Goal: Task Accomplishment & Management: Manage account settings

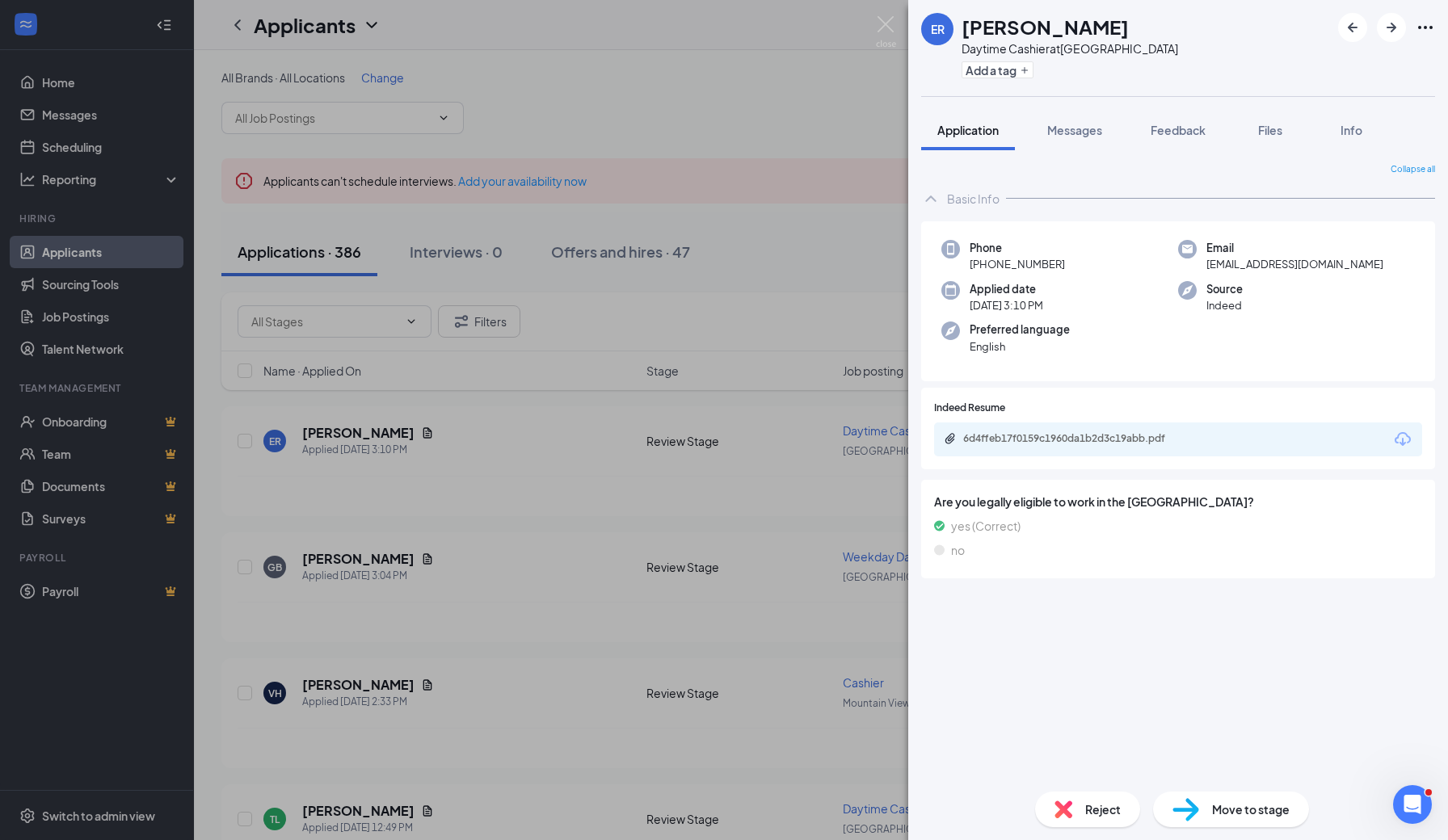
click at [592, 117] on div "ER [PERSON_NAME] Daytime Cashier at [GEOGRAPHIC_DATA] Add a tag Application Mes…" at bounding box center [724, 420] width 1448 height 840
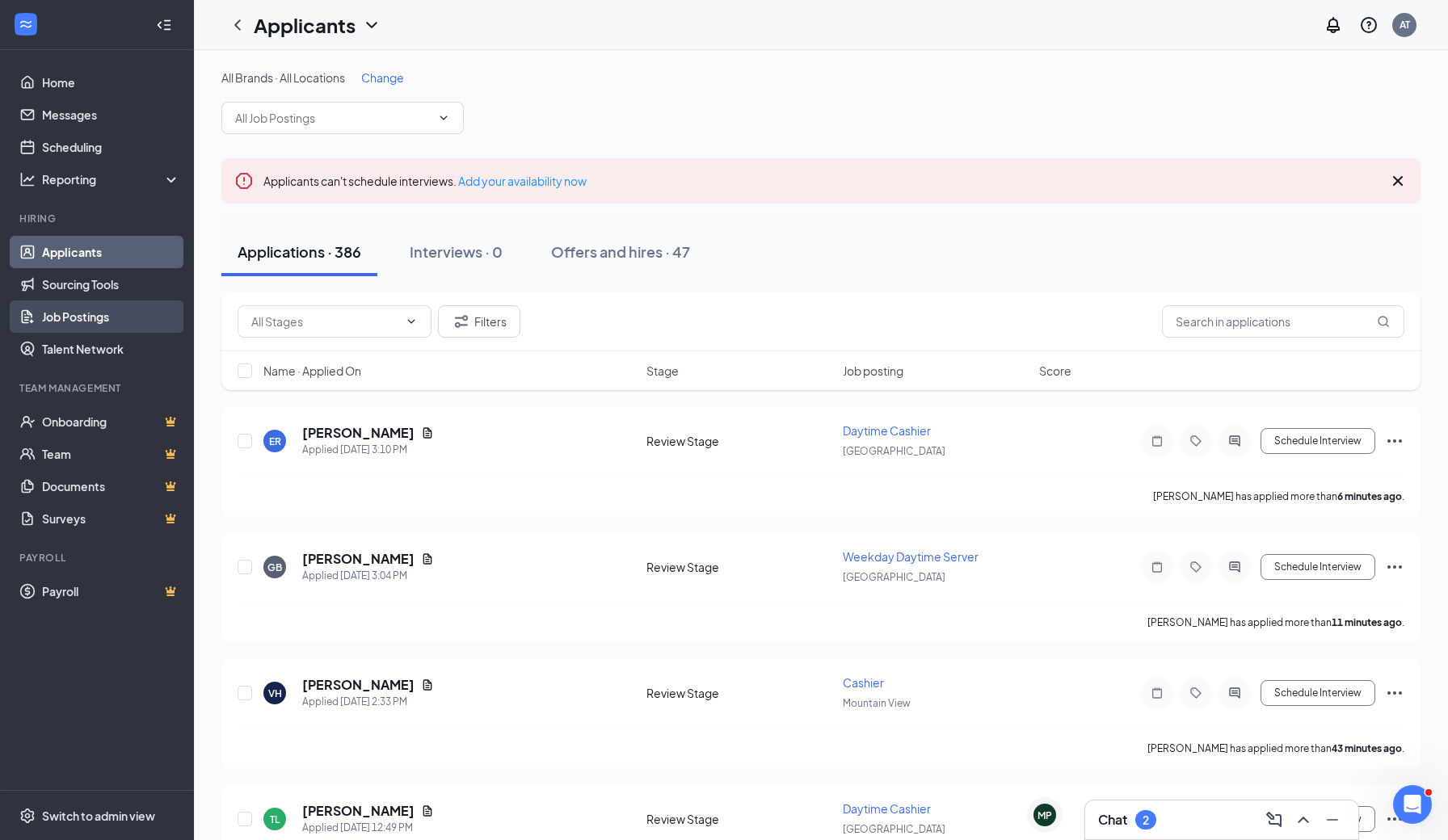
click at [88, 329] on link "Job Postings" at bounding box center [111, 317] width 138 height 33
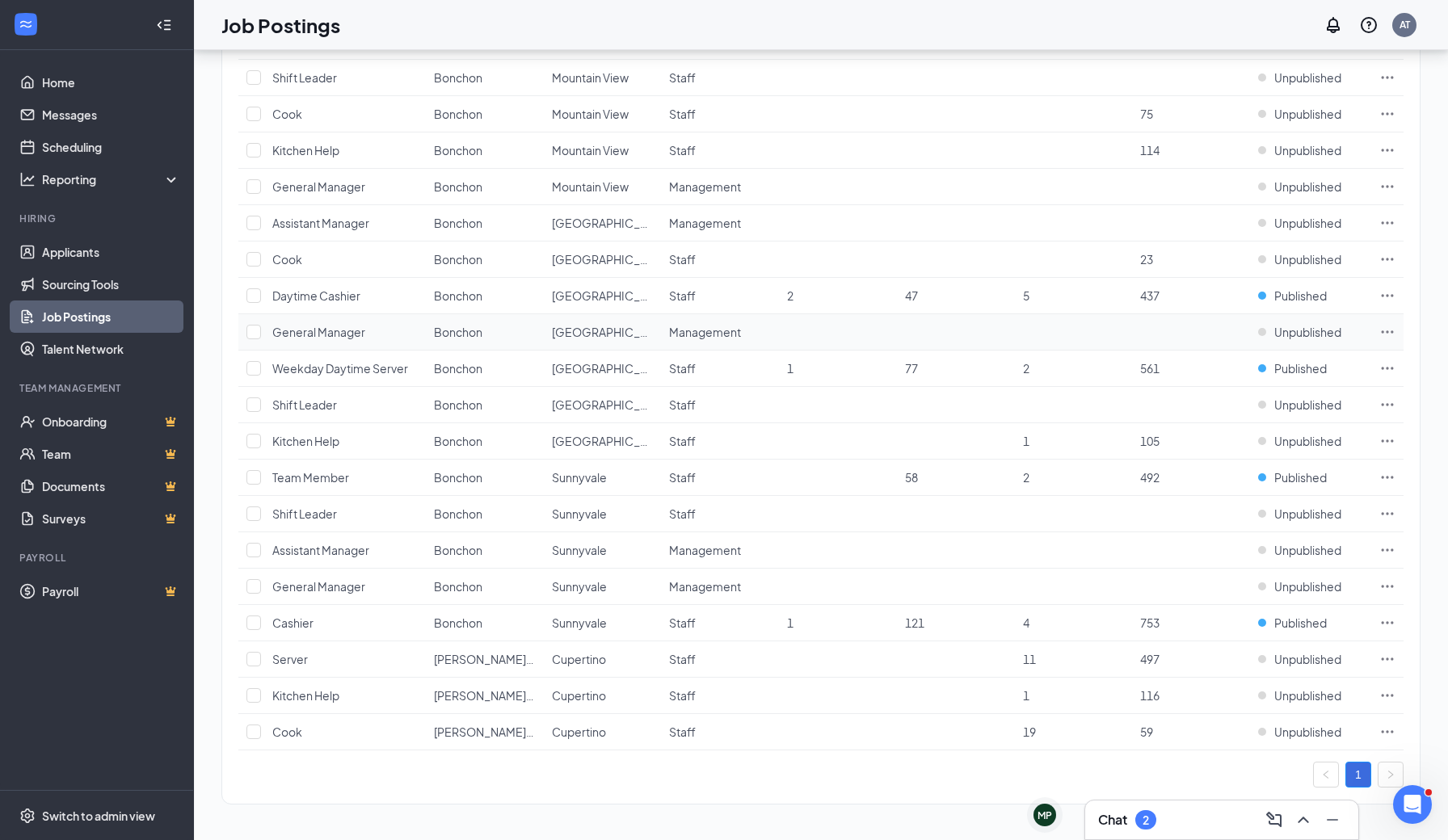
scroll to position [325, 0]
click at [244, 628] on td at bounding box center [251, 623] width 26 height 36
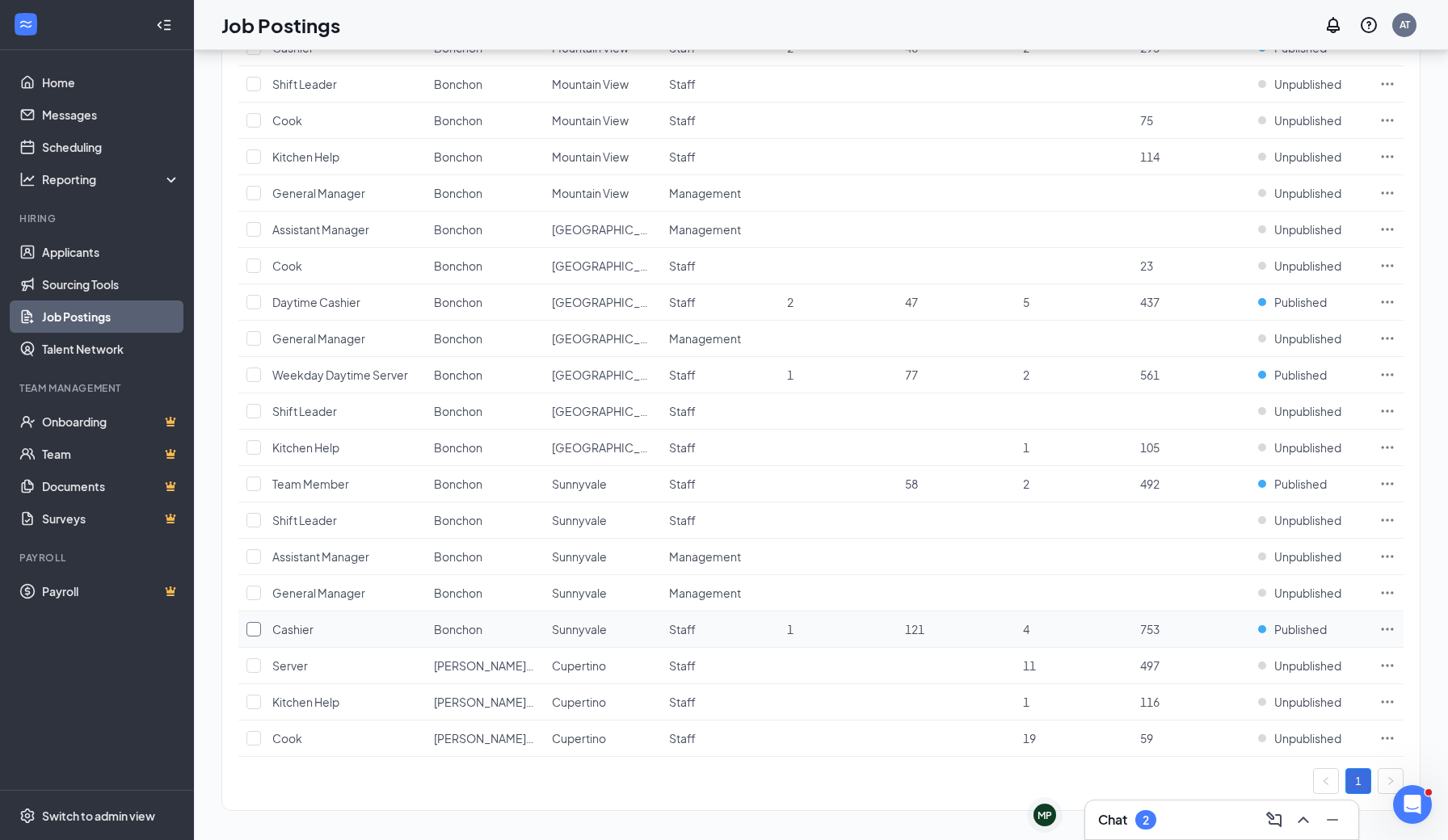
click at [247, 628] on input "checkbox" at bounding box center [254, 629] width 15 height 15
checkbox input "true"
click at [246, 478] on td at bounding box center [251, 484] width 26 height 36
click at [257, 481] on input "checkbox" at bounding box center [254, 484] width 15 height 15
checkbox input "true"
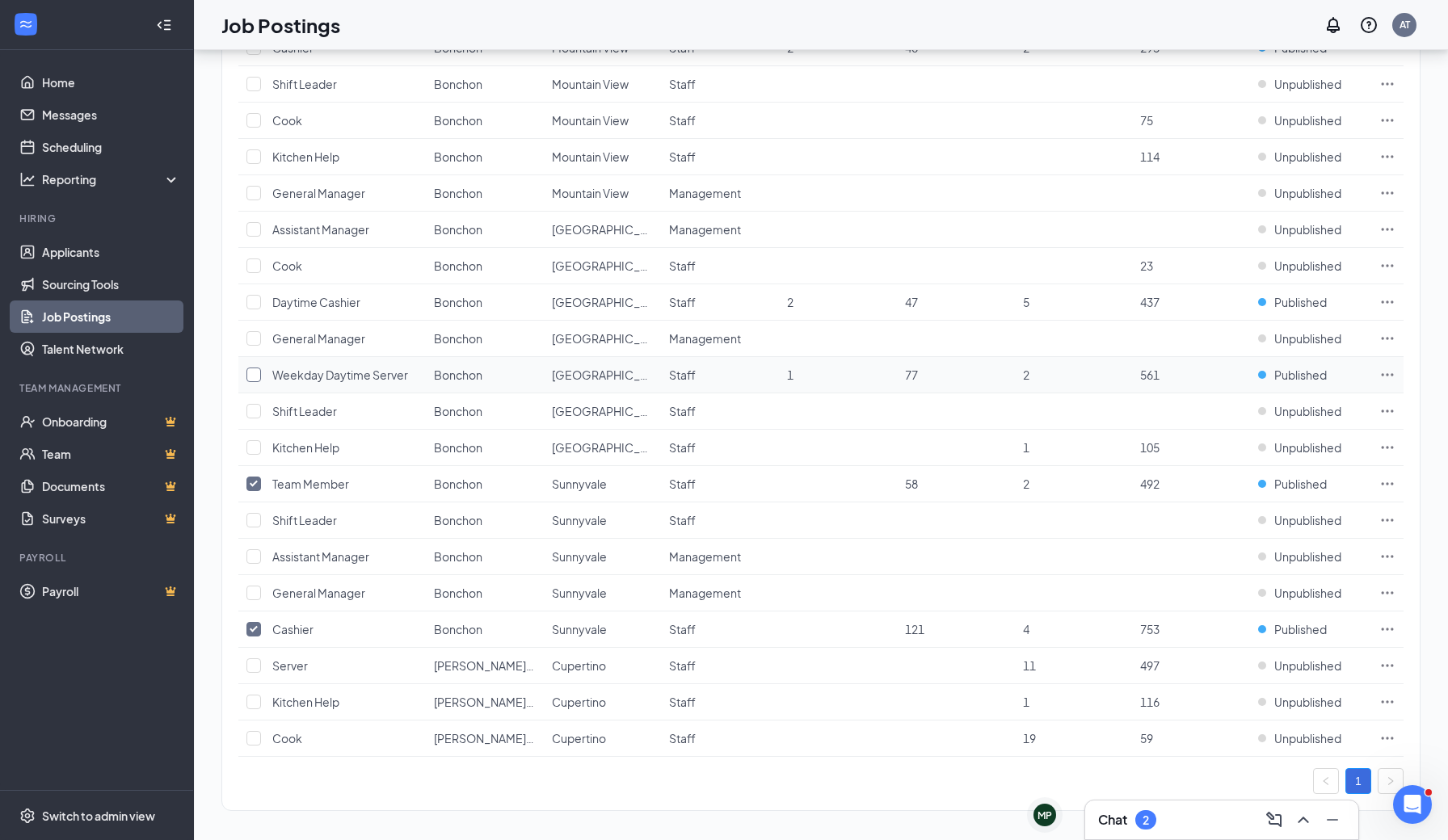
click at [254, 375] on input "checkbox" at bounding box center [254, 374] width 15 height 15
checkbox input "true"
click at [254, 301] on input "checkbox" at bounding box center [254, 301] width 15 height 15
checkbox input "true"
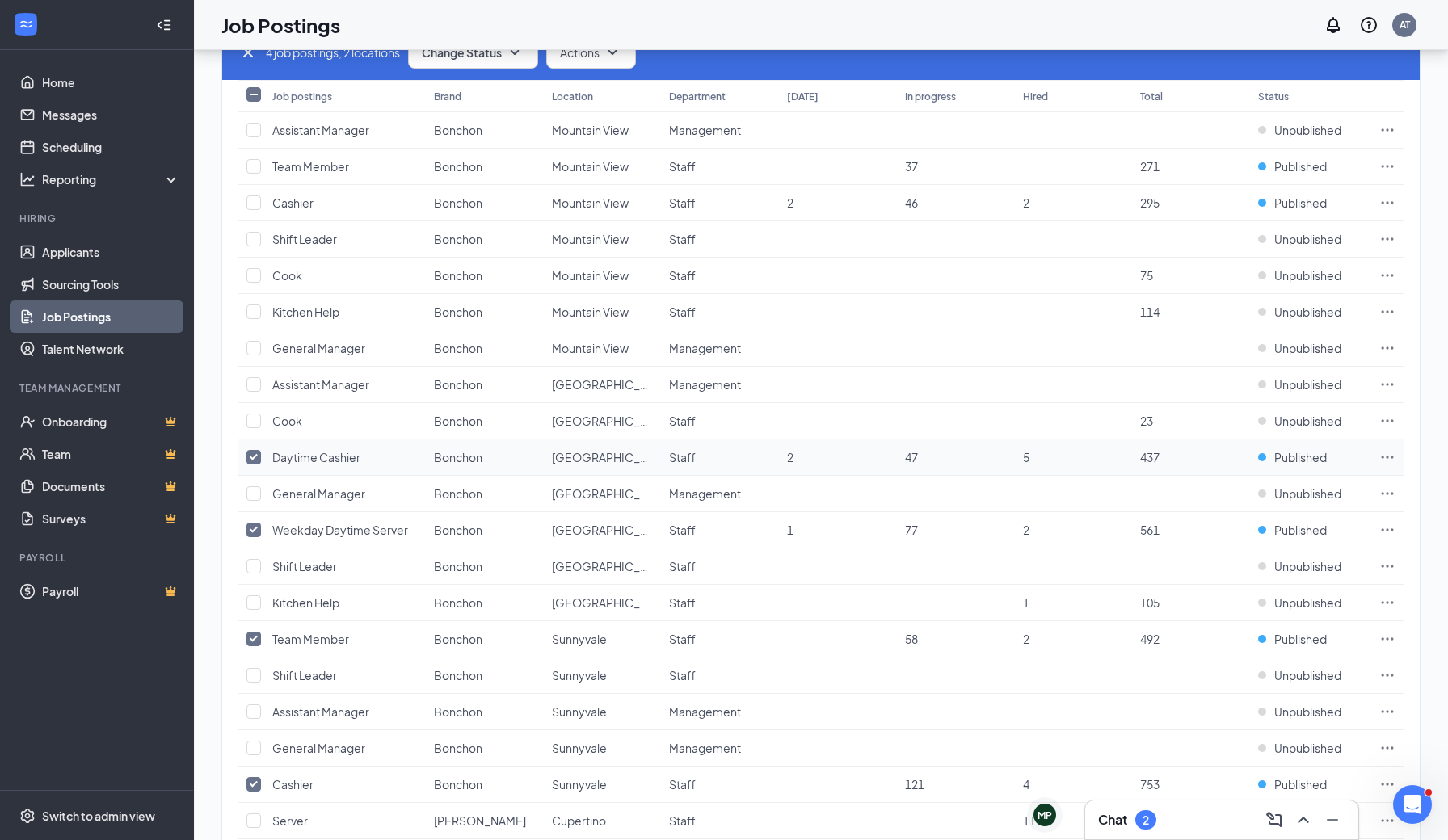
scroll to position [160, 0]
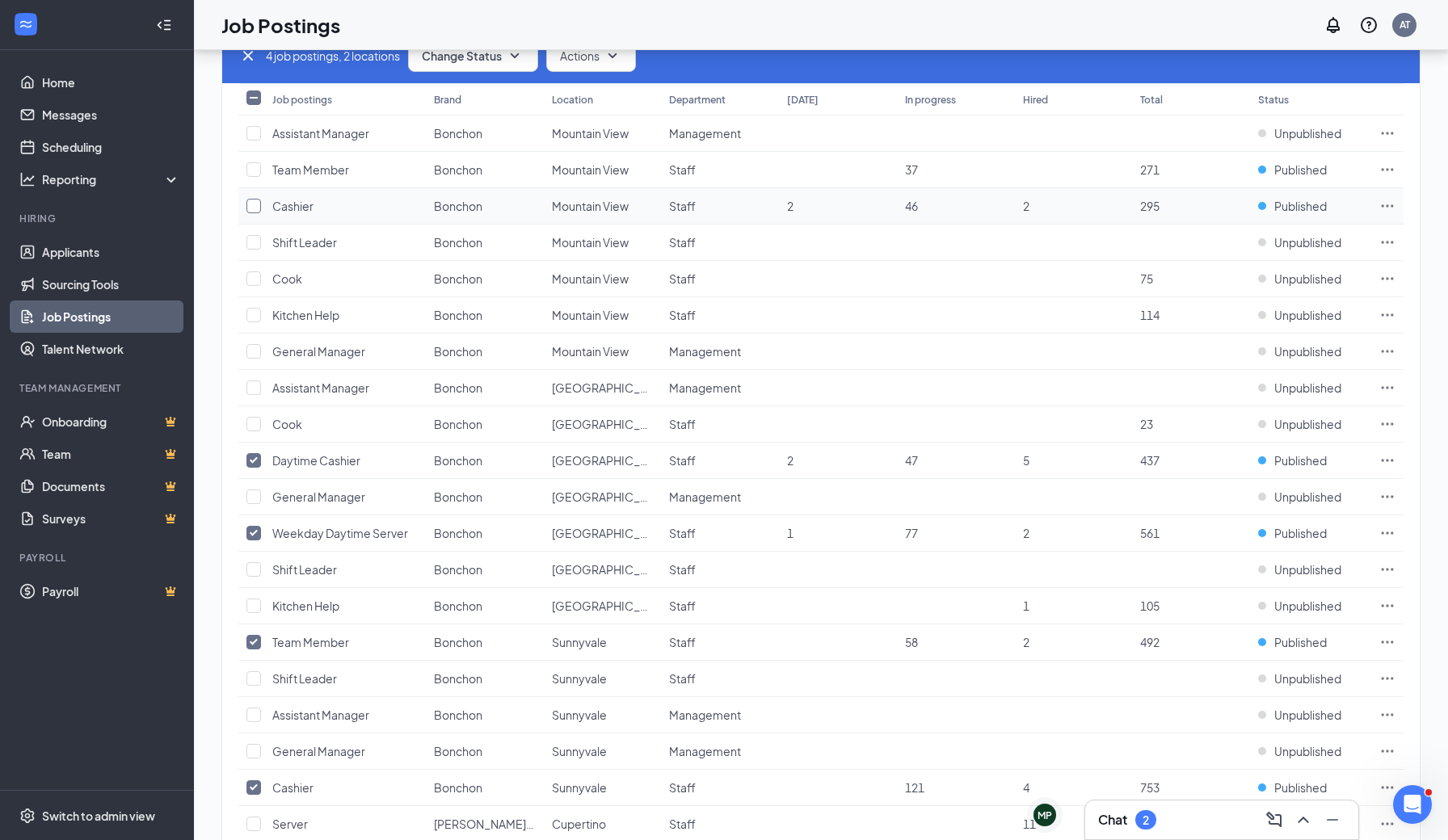
click at [252, 206] on input "checkbox" at bounding box center [254, 205] width 15 height 15
checkbox input "true"
click at [254, 171] on input "checkbox" at bounding box center [254, 169] width 15 height 15
checkbox input "true"
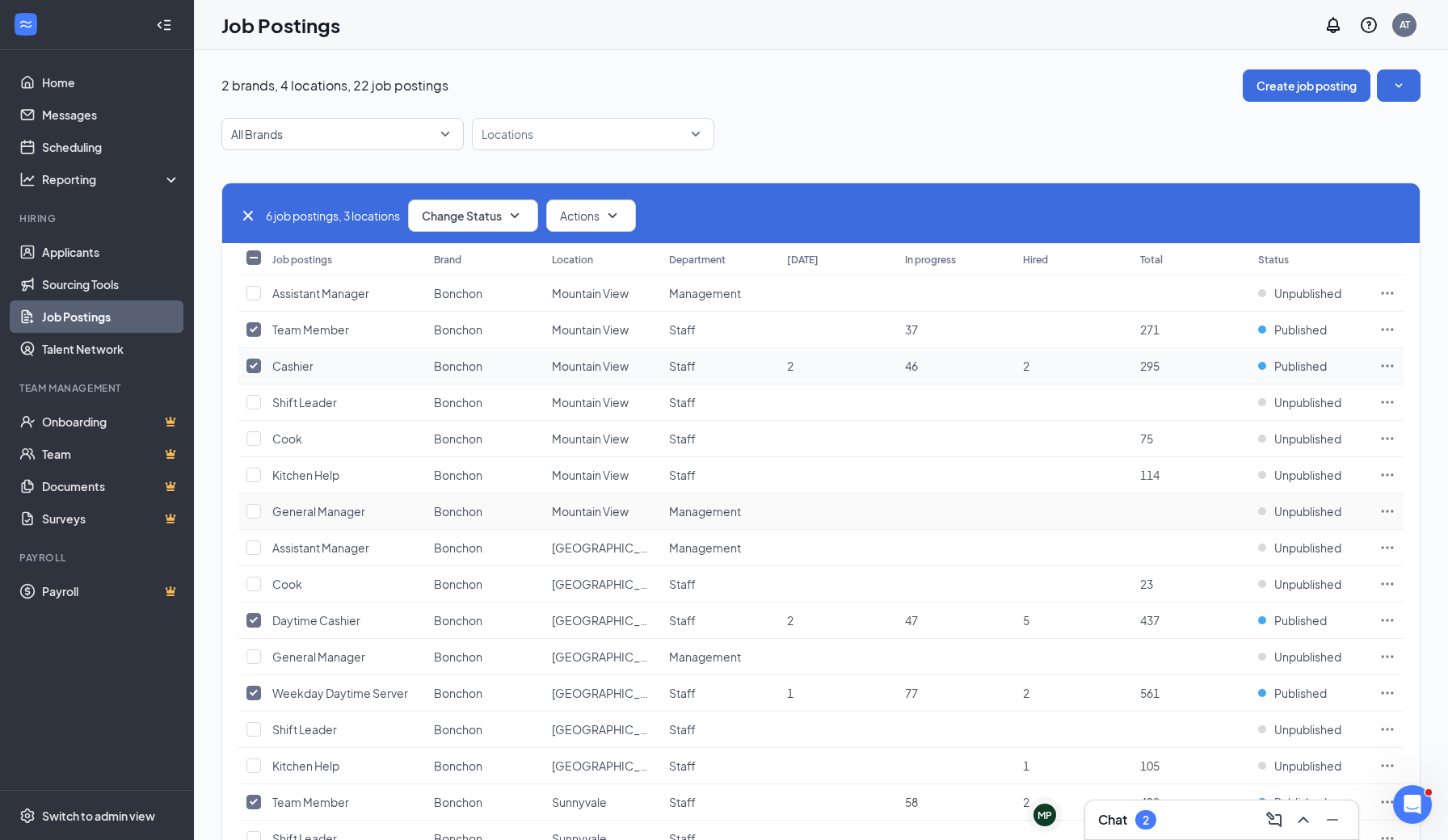
scroll to position [0, 0]
click at [612, 204] on button "Actions" at bounding box center [591, 216] width 89 height 33
click at [516, 216] on icon "SmallChevronDown" at bounding box center [515, 216] width 20 height 20
click at [459, 294] on span "Unpublish" at bounding box center [451, 295] width 52 height 18
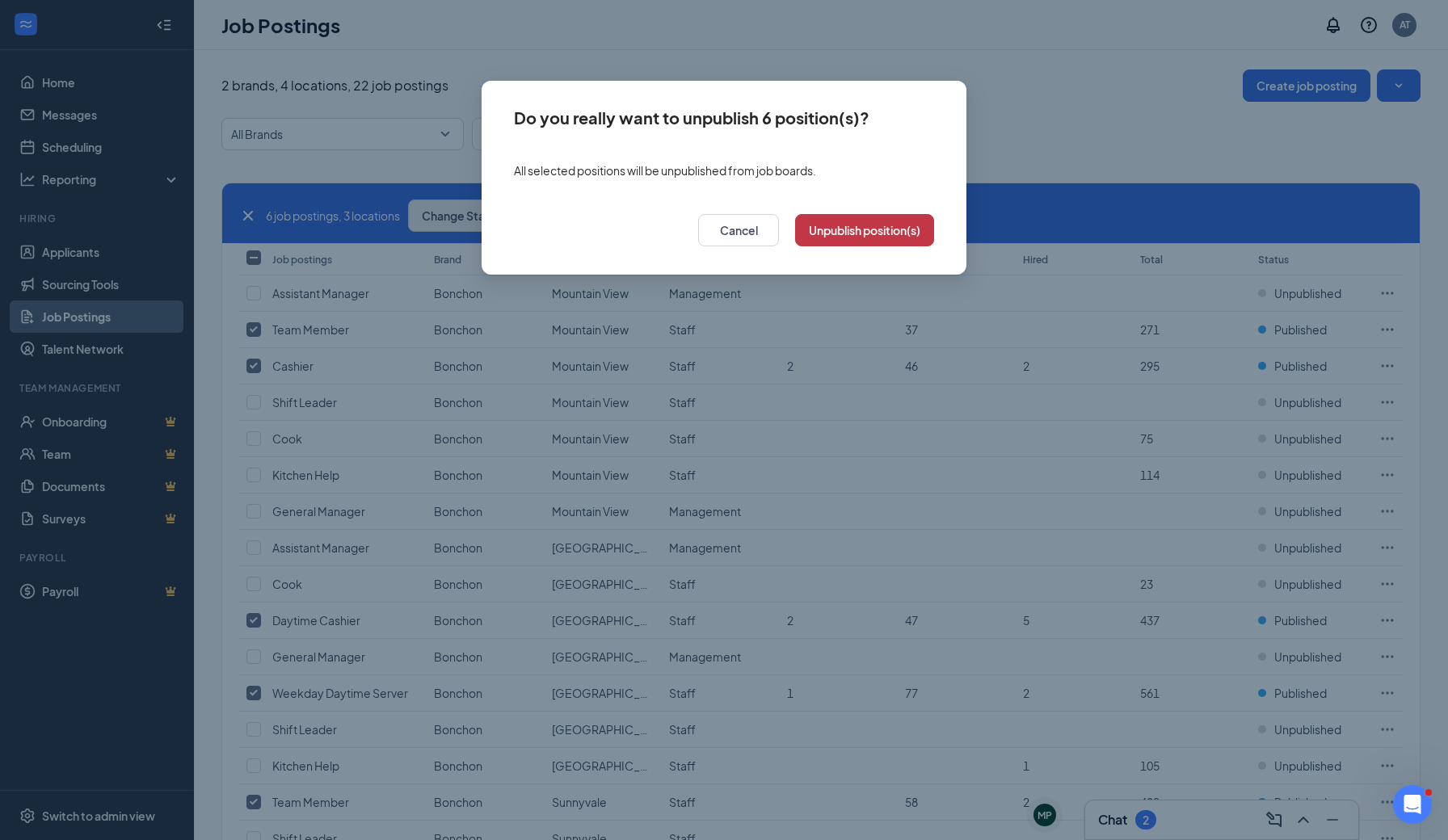
click at [924, 223] on button "Unpublish position(s)" at bounding box center [865, 230] width 139 height 33
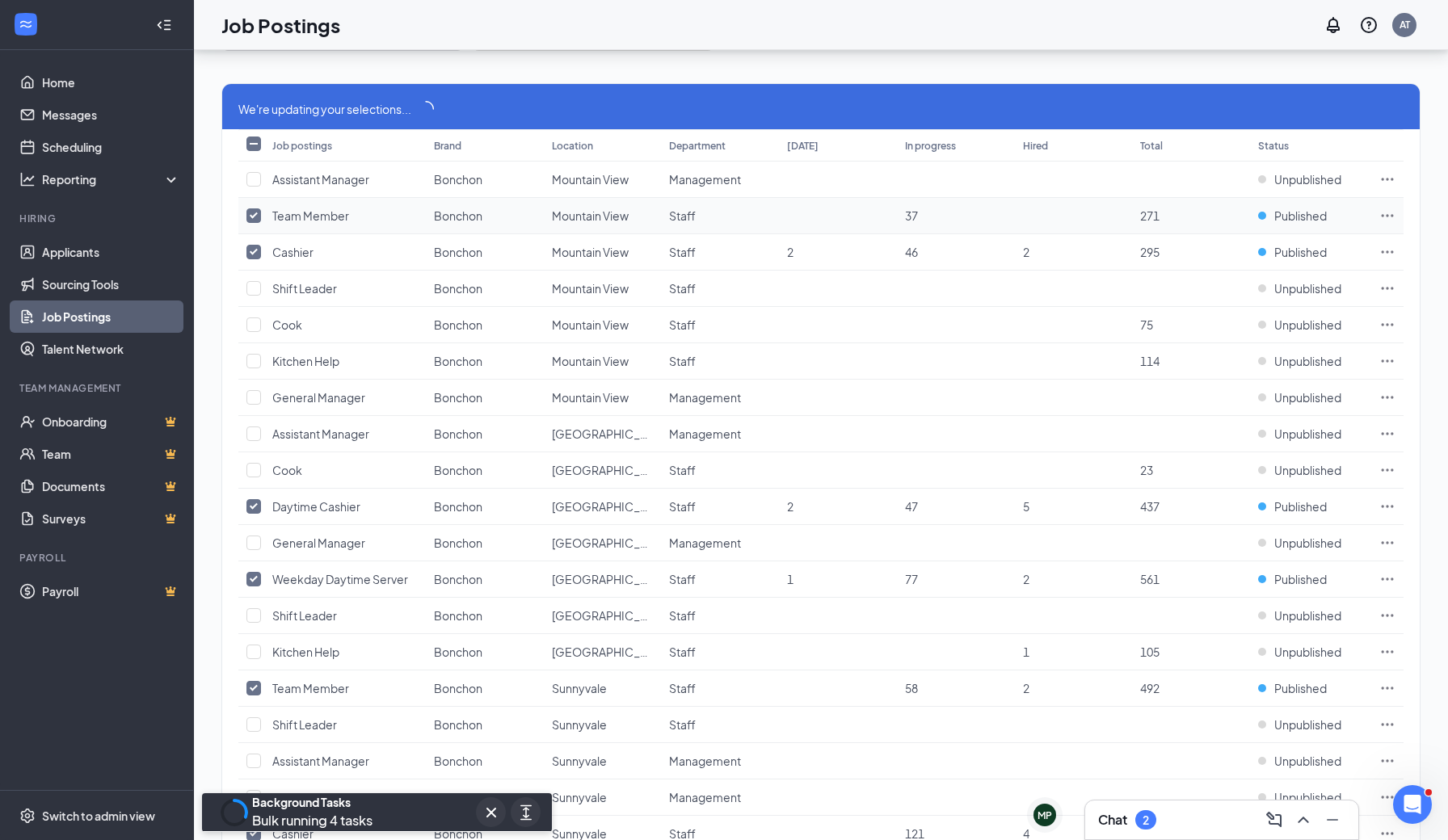
scroll to position [111, 0]
